Goal: Information Seeking & Learning: Check status

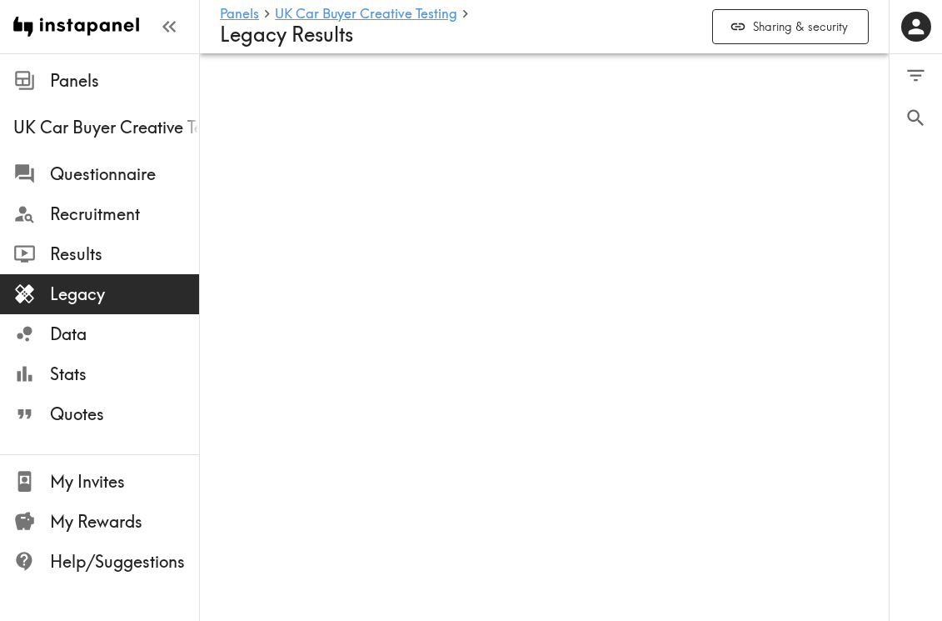
click at [97, 292] on span "Legacy" at bounding box center [124, 293] width 149 height 23
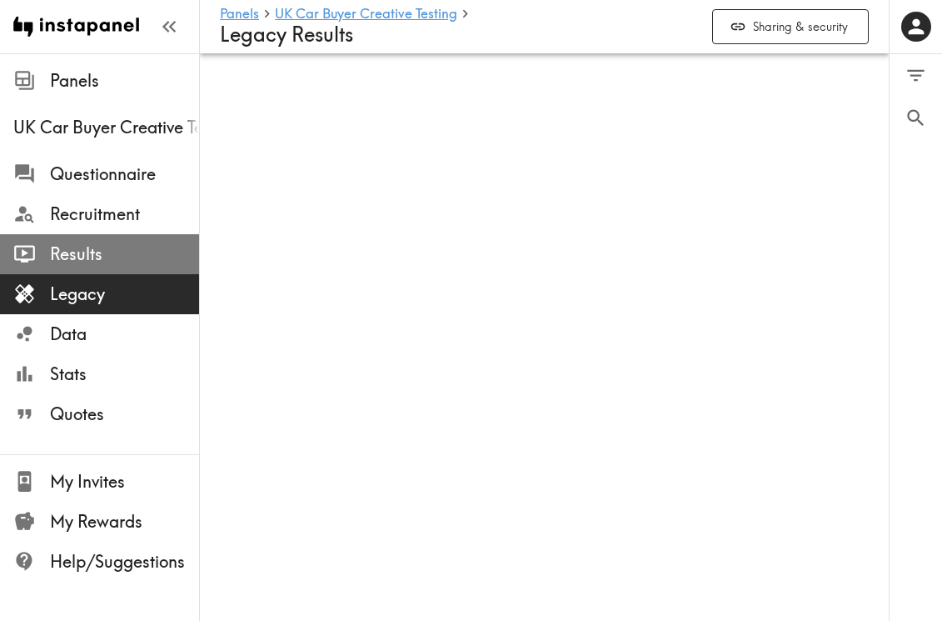
click at [93, 253] on span "Results" at bounding box center [124, 253] width 149 height 23
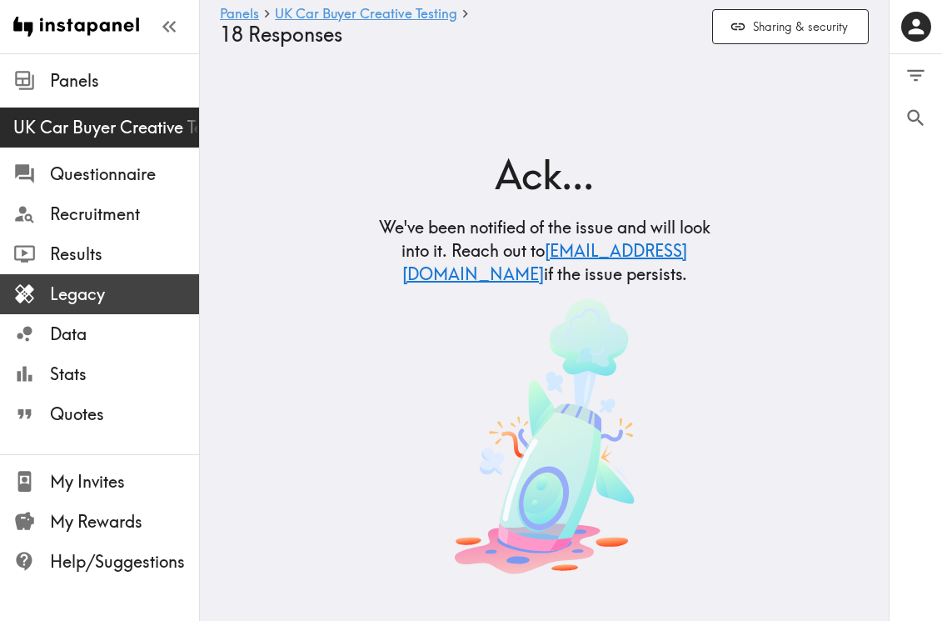
click at [83, 311] on div "Legacy" at bounding box center [99, 293] width 199 height 43
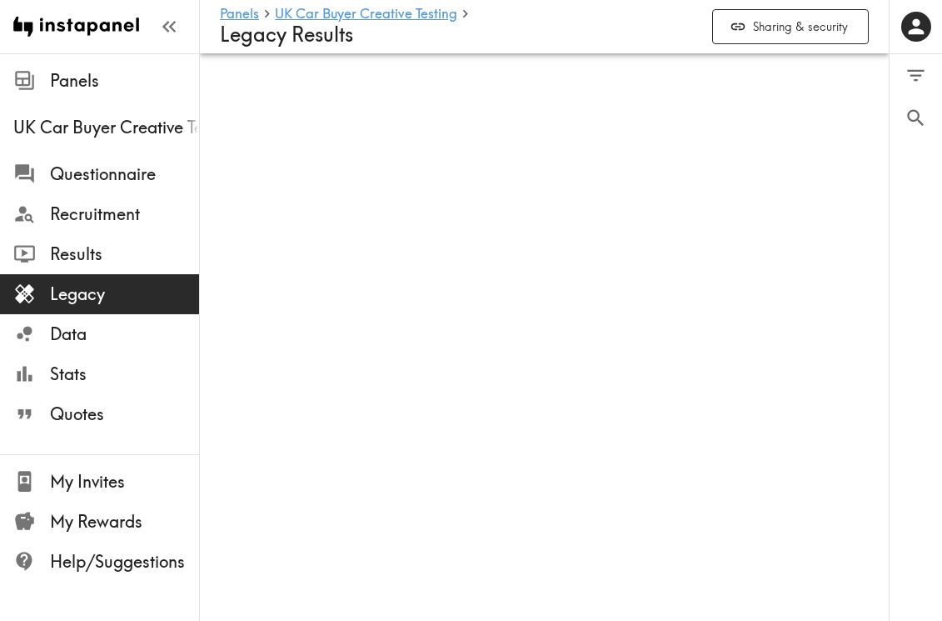
click at [101, 291] on span "Legacy" at bounding box center [124, 293] width 149 height 23
click at [102, 292] on span "Legacy" at bounding box center [124, 293] width 149 height 23
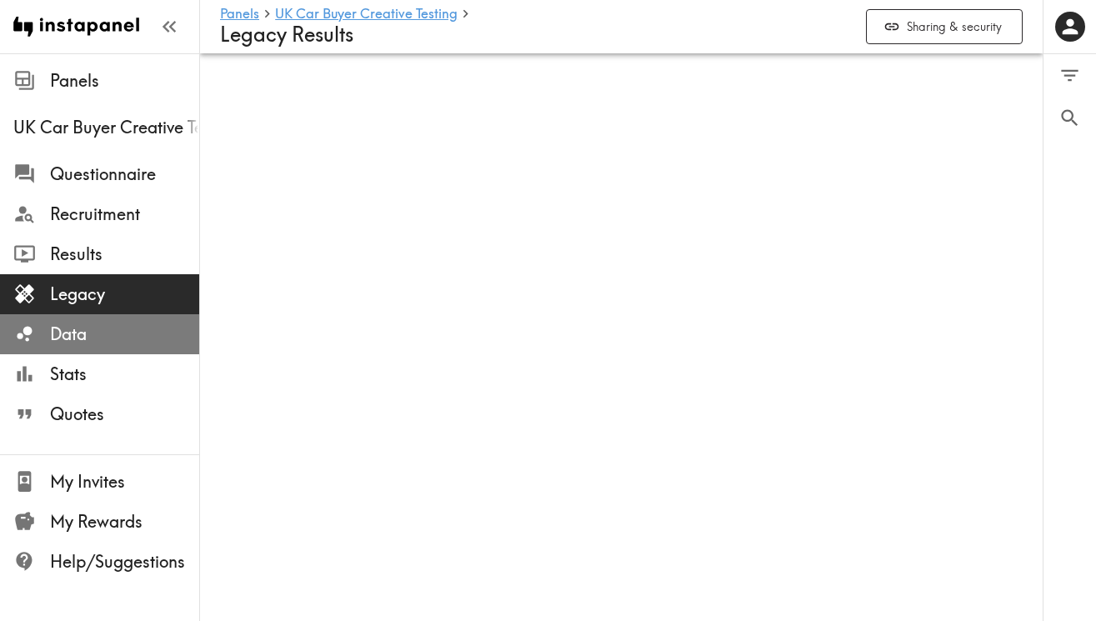
click at [102, 327] on span "Data" at bounding box center [124, 333] width 149 height 23
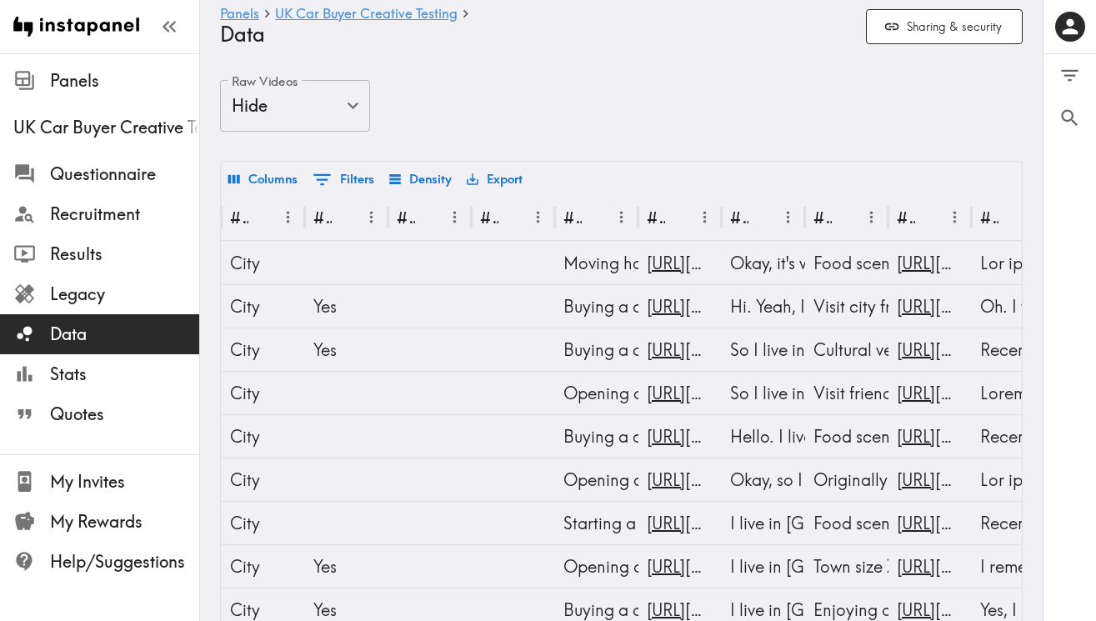
scroll to position [0, 1258]
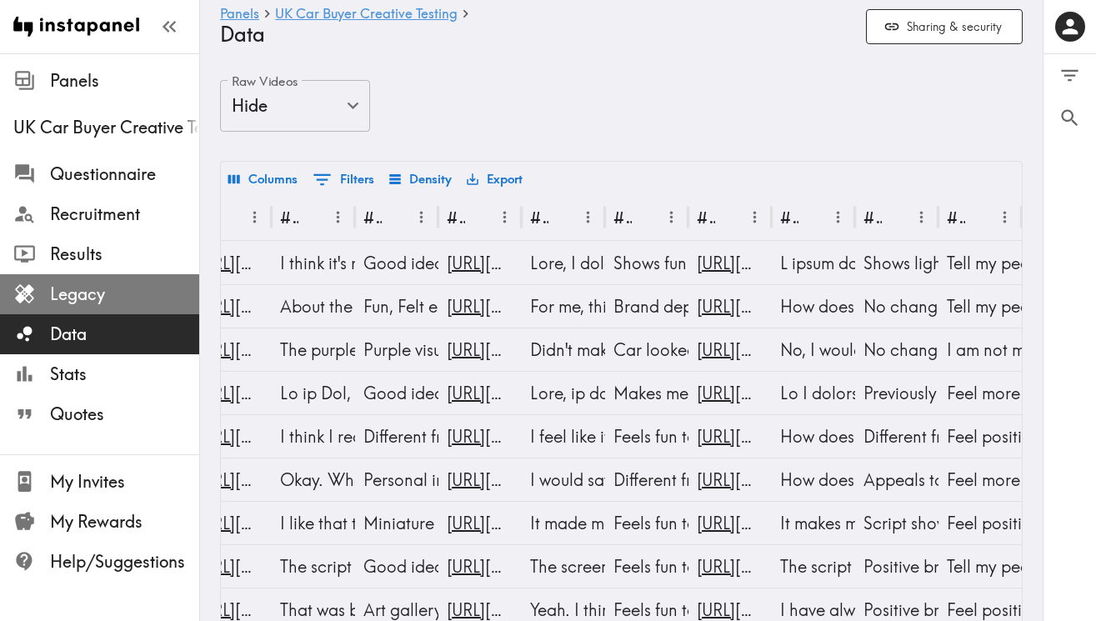
click at [139, 291] on span "Legacy" at bounding box center [124, 293] width 149 height 23
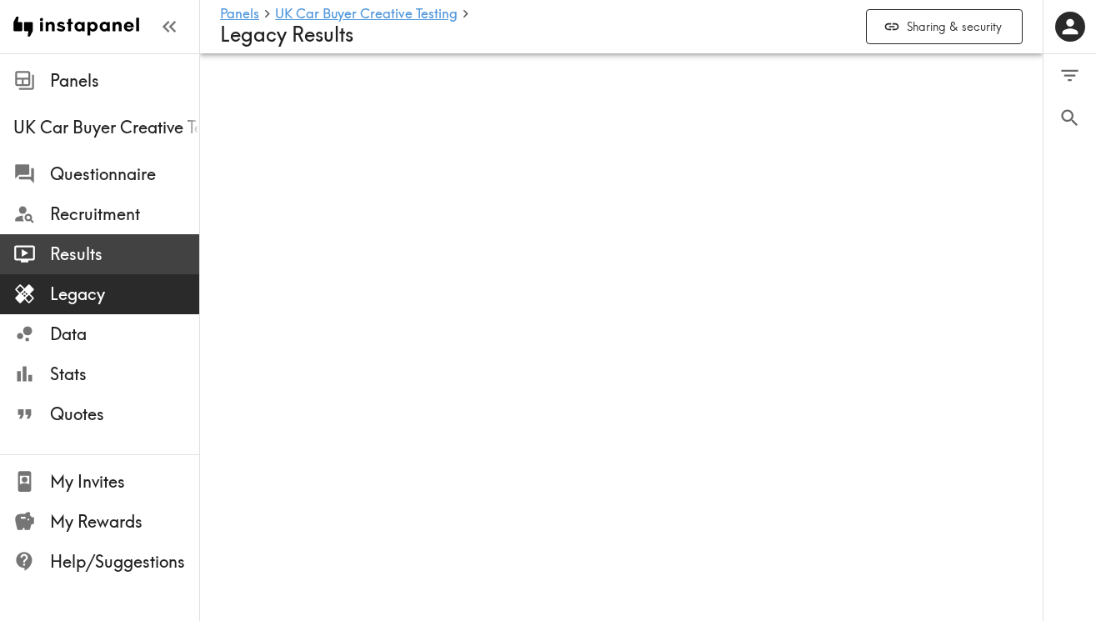
click at [120, 252] on span "Results" at bounding box center [124, 253] width 149 height 23
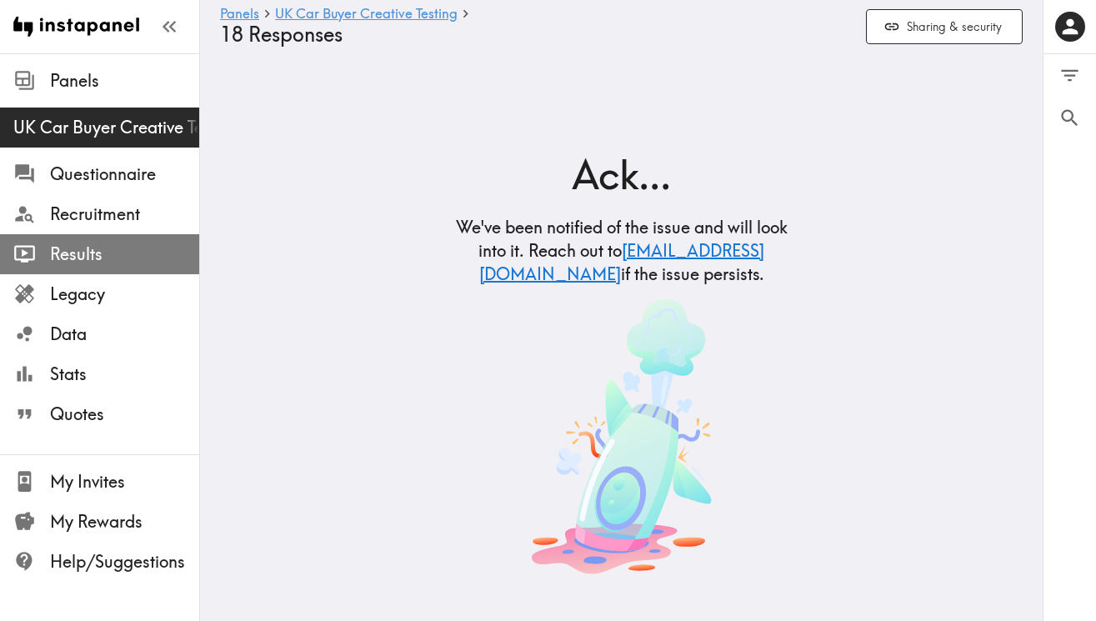
click at [120, 252] on span "Results" at bounding box center [124, 253] width 149 height 23
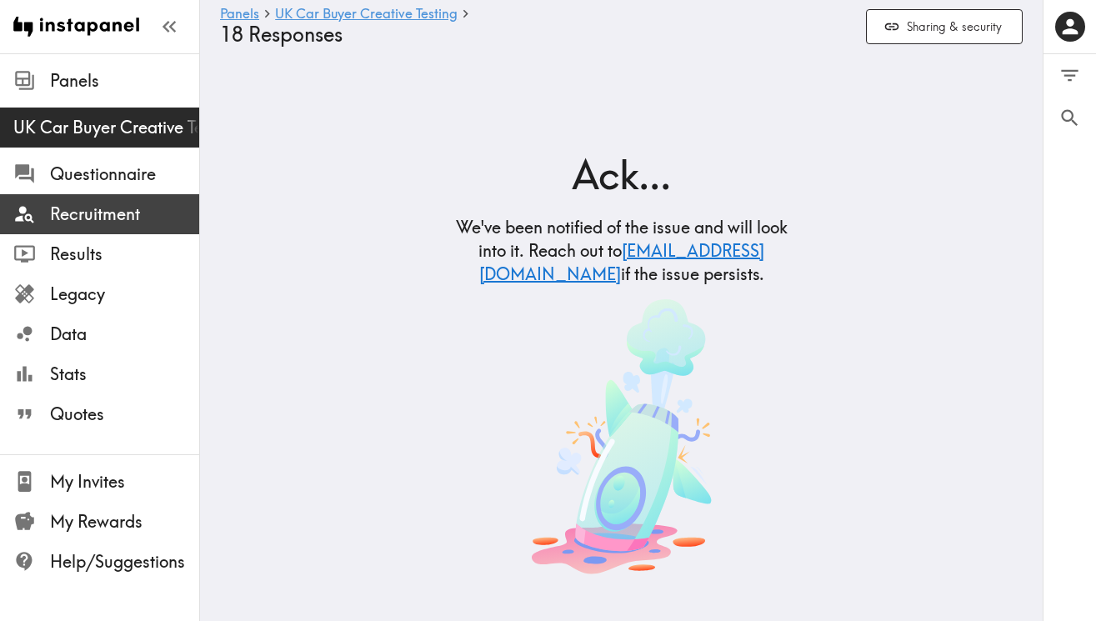
click at [125, 208] on span "Recruitment" at bounding box center [124, 213] width 149 height 23
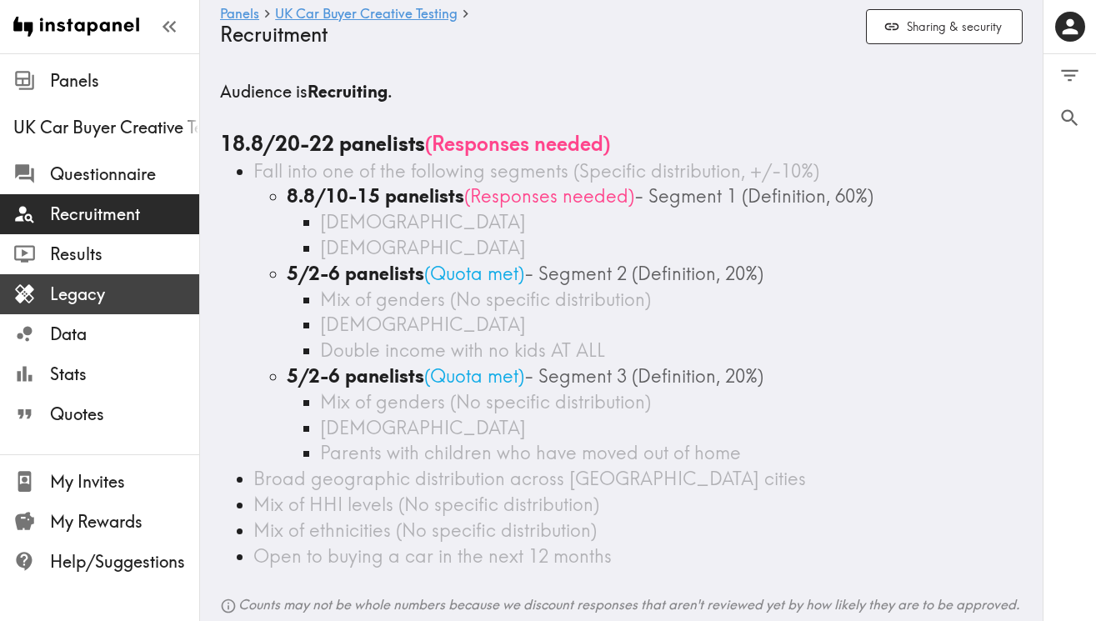
click at [117, 301] on span "Legacy" at bounding box center [124, 293] width 149 height 23
